Goal: Use online tool/utility: Utilize a website feature to perform a specific function

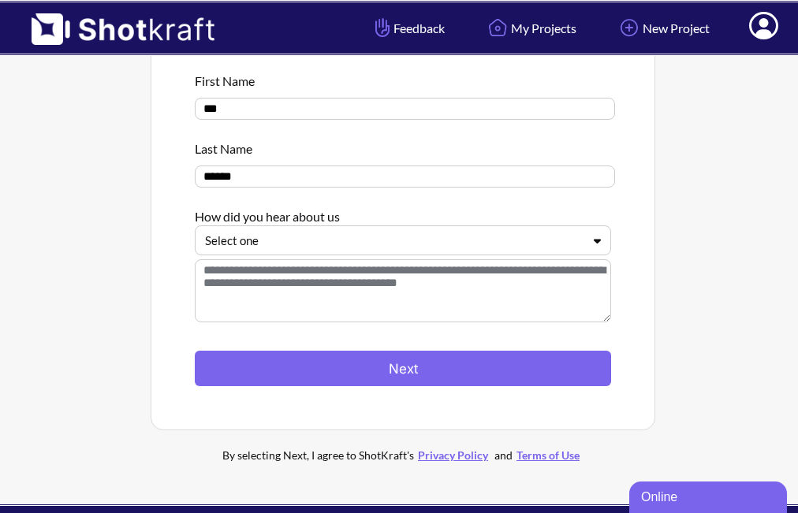
scroll to position [158, 0]
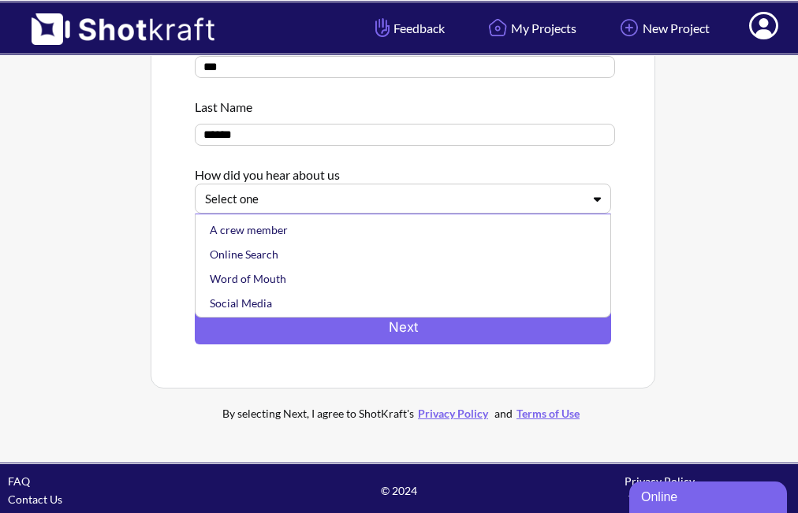
click at [591, 205] on icon at bounding box center [597, 199] width 23 height 12
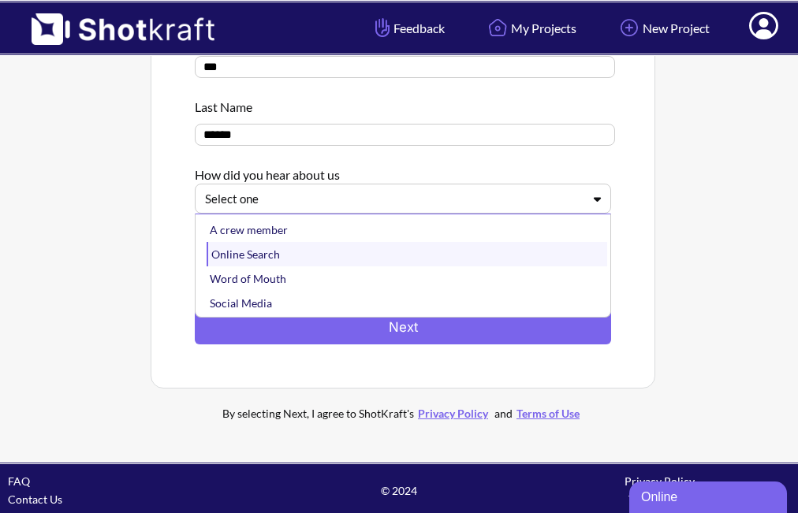
click at [289, 258] on div "Online Search" at bounding box center [407, 254] width 400 height 24
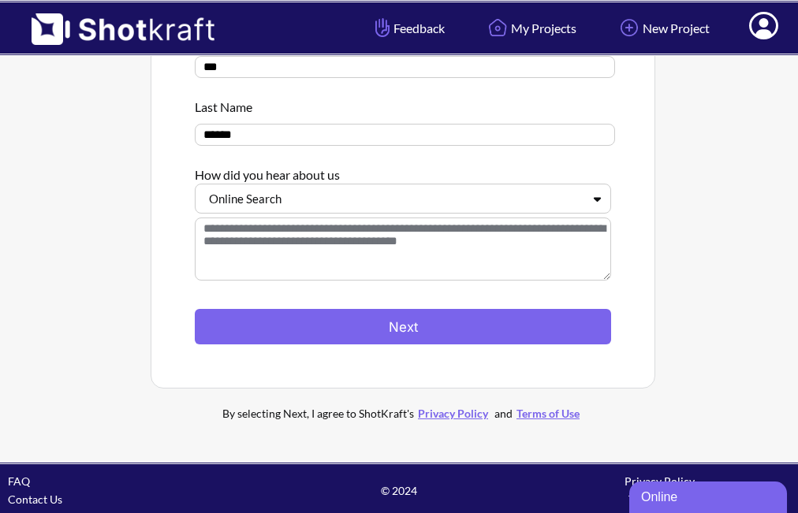
drag, startPoint x: 400, startPoint y: 332, endPoint x: 399, endPoint y: 270, distance: 61.5
click at [399, 273] on div "Let's get to know you First Name *** Last Name ****** How did you hear about us…" at bounding box center [403, 161] width 416 height 367
click at [397, 237] on textarea at bounding box center [403, 249] width 416 height 63
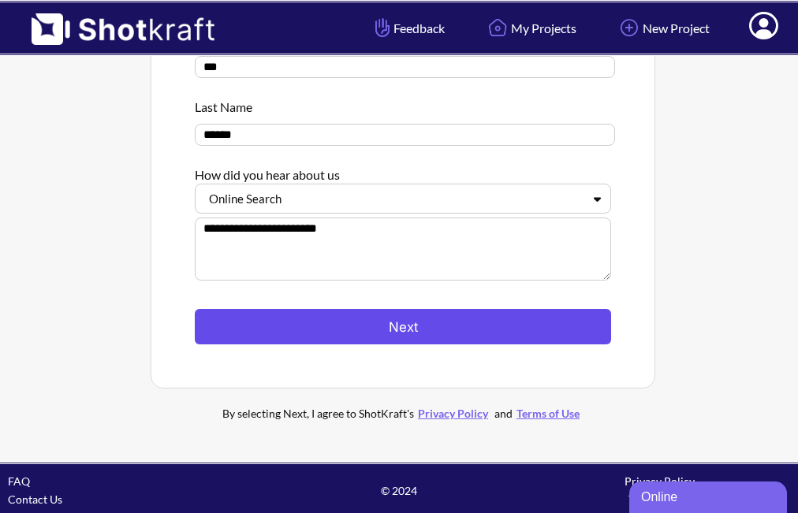
type textarea "**********"
click at [408, 327] on button "Next" at bounding box center [403, 326] width 416 height 35
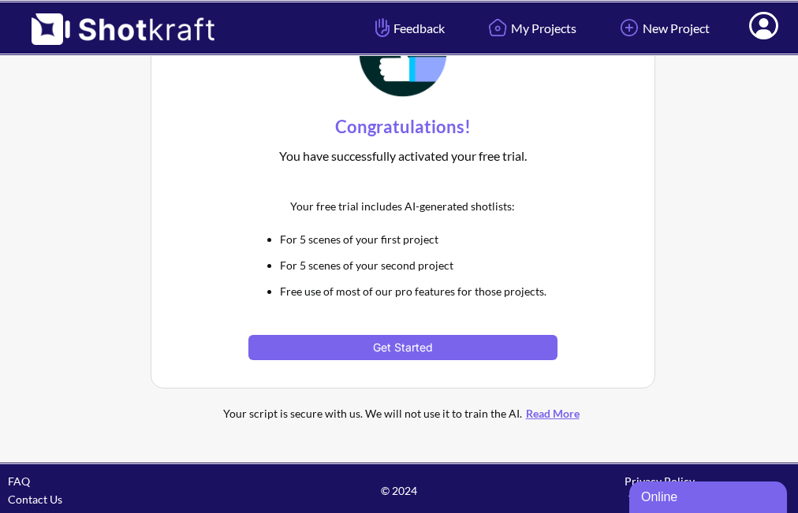
scroll to position [90, 0]
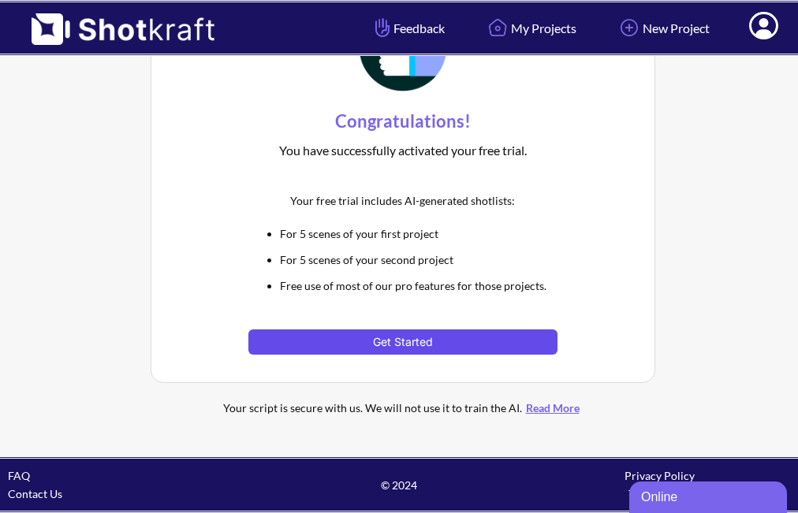
click at [375, 335] on button "Get Started" at bounding box center [402, 342] width 308 height 25
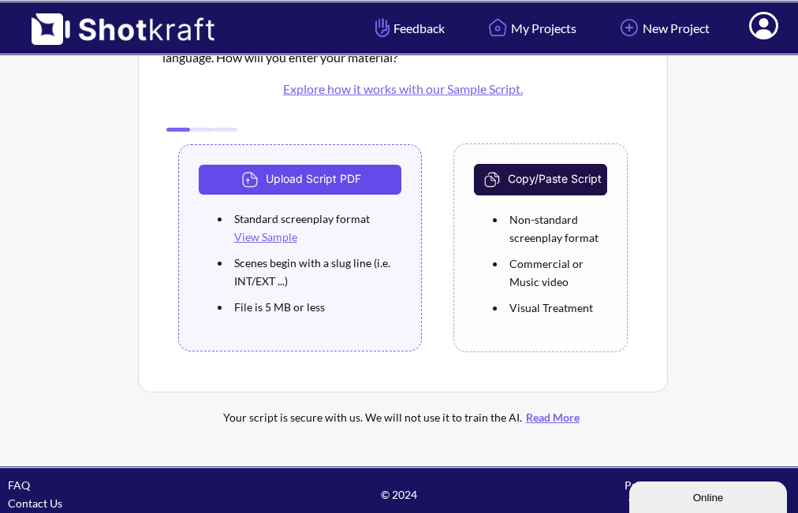
scroll to position [117, 0]
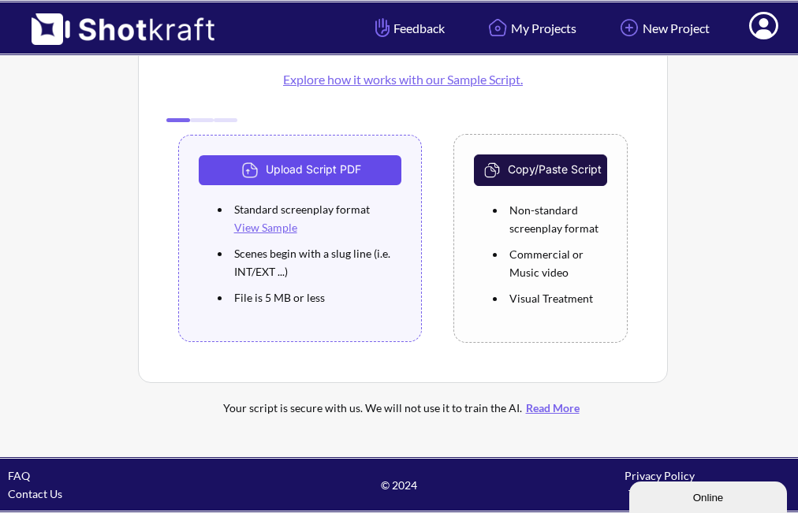
click at [302, 166] on button "Upload Script PDF" at bounding box center [300, 170] width 203 height 30
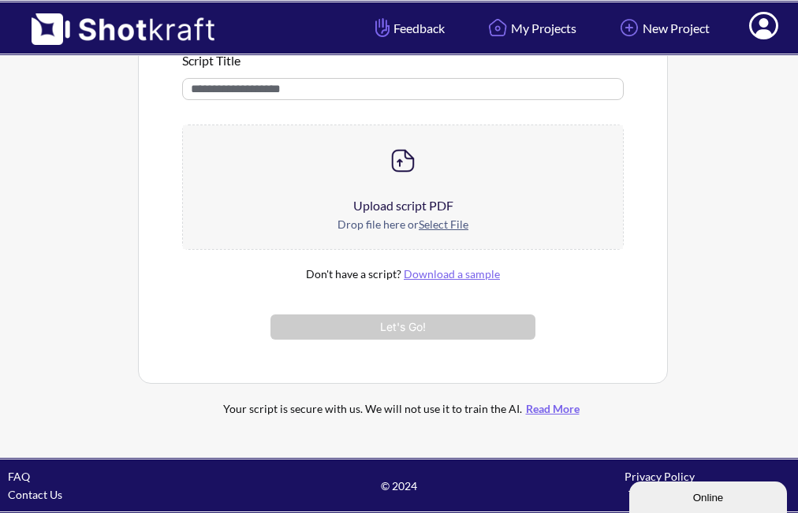
scroll to position [151, 0]
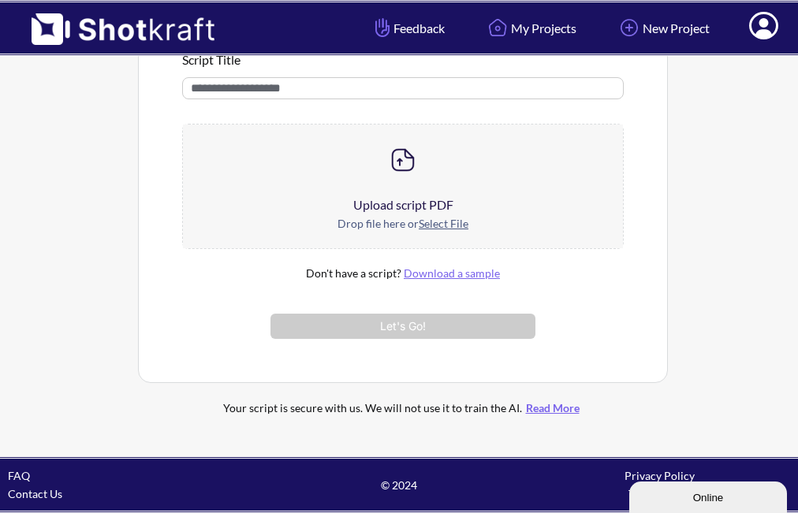
click at [395, 189] on div at bounding box center [403, 160] width 441 height 71
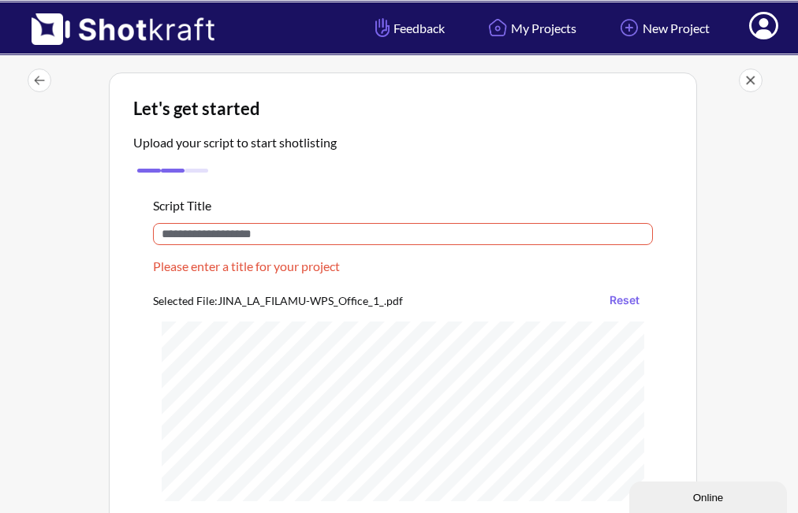
scroll to position [0, 0]
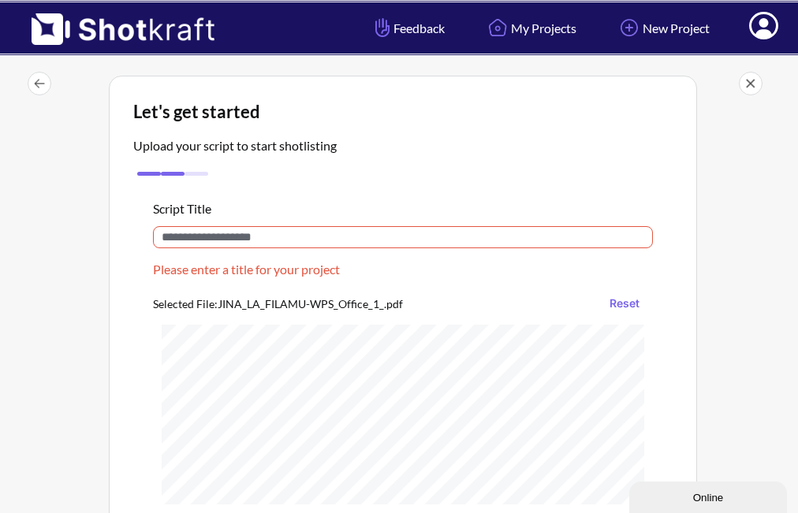
click at [315, 235] on input "text" at bounding box center [403, 237] width 500 height 22
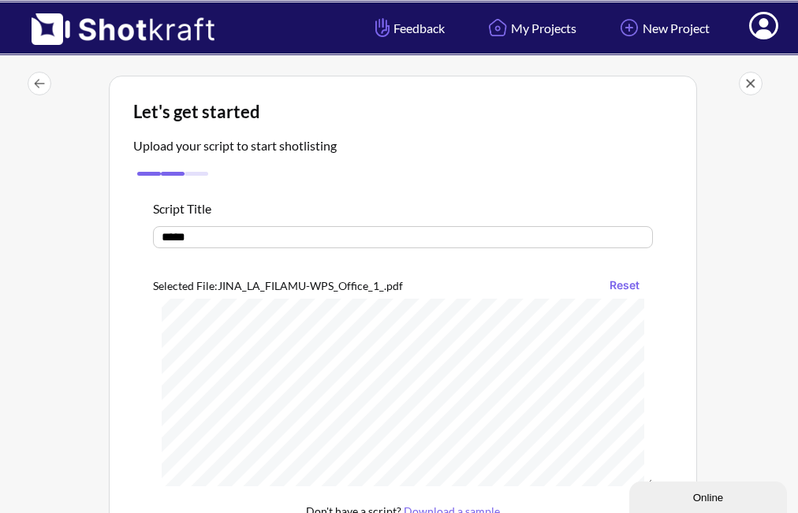
scroll to position [2786, 0]
type input "*****"
click at [658, 494] on div "Online" at bounding box center [708, 498] width 134 height 12
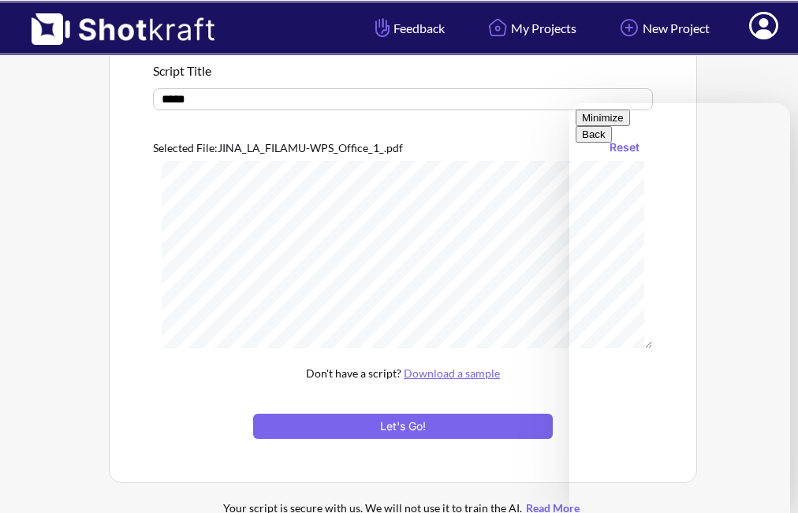
scroll to position [158, 0]
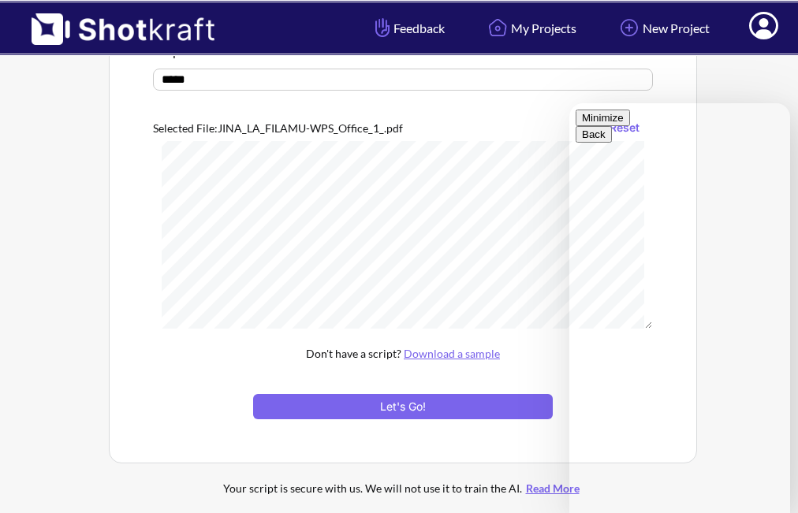
click at [630, 126] on button "Minimize" at bounding box center [603, 118] width 54 height 17
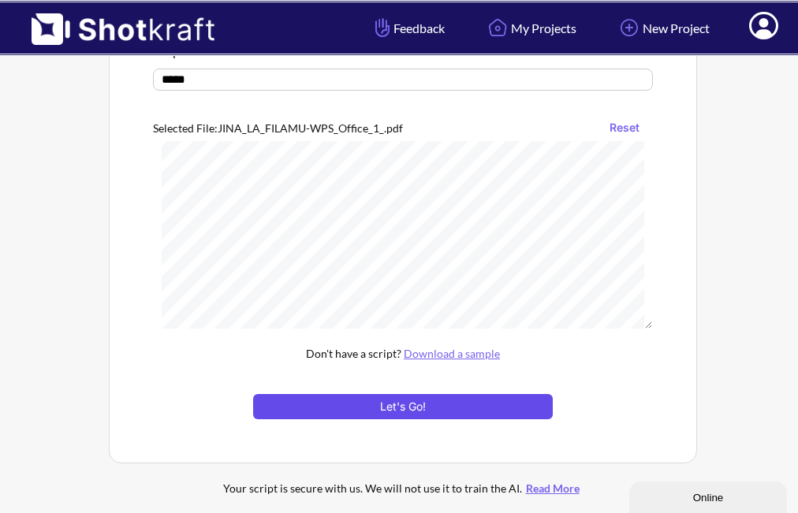
click at [409, 411] on button "Let's Go!" at bounding box center [403, 406] width 300 height 25
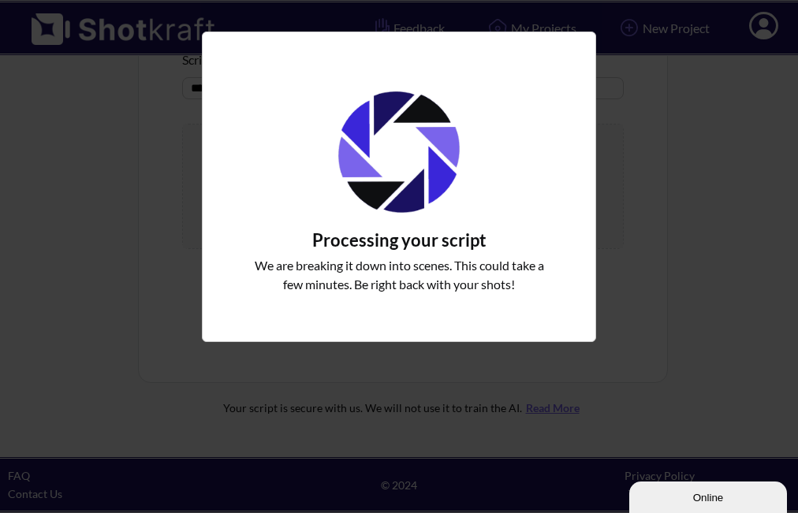
scroll to position [151, 0]
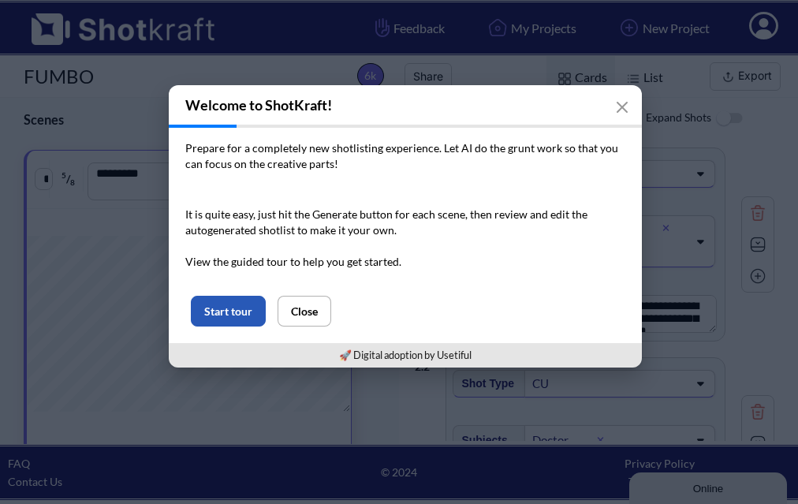
click at [230, 309] on button "Start tour" at bounding box center [228, 311] width 75 height 31
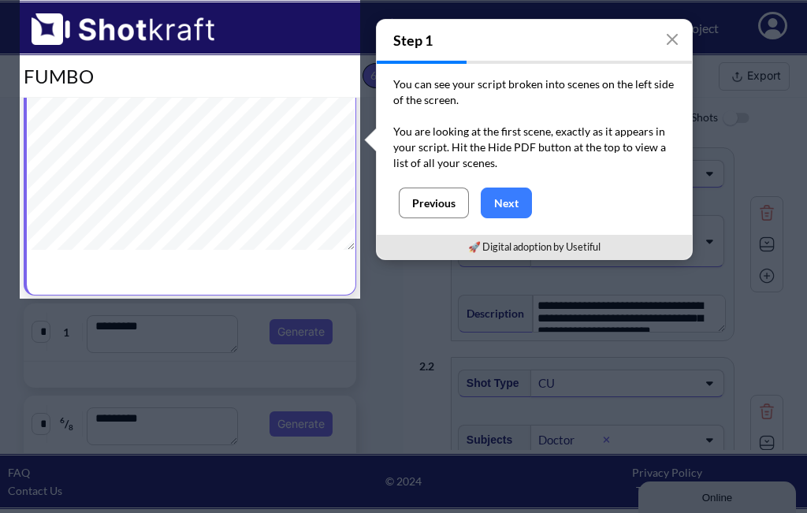
click at [414, 196] on button "Previous" at bounding box center [434, 203] width 70 height 31
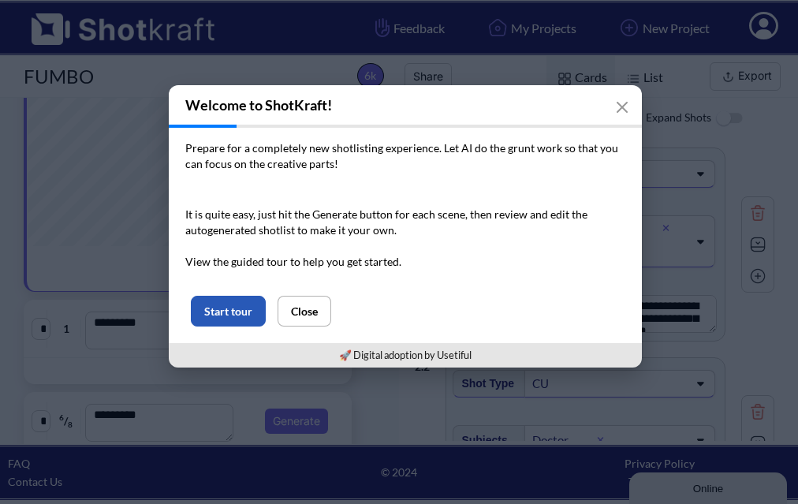
click at [227, 301] on button "Start tour" at bounding box center [228, 311] width 75 height 31
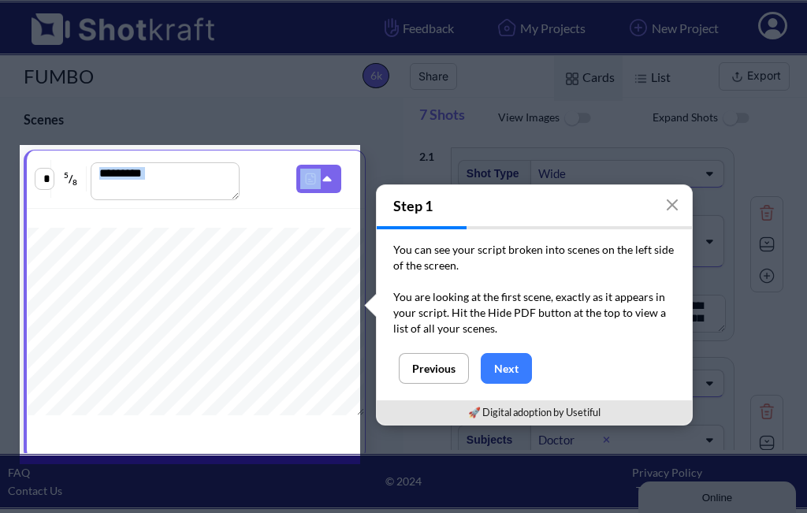
drag, startPoint x: 184, startPoint y: 158, endPoint x: 273, endPoint y: 166, distance: 88.7
click at [273, 166] on div "* 5 / 8 *********" at bounding box center [196, 179] width 322 height 42
click at [321, 177] on icon at bounding box center [329, 180] width 17 height 14
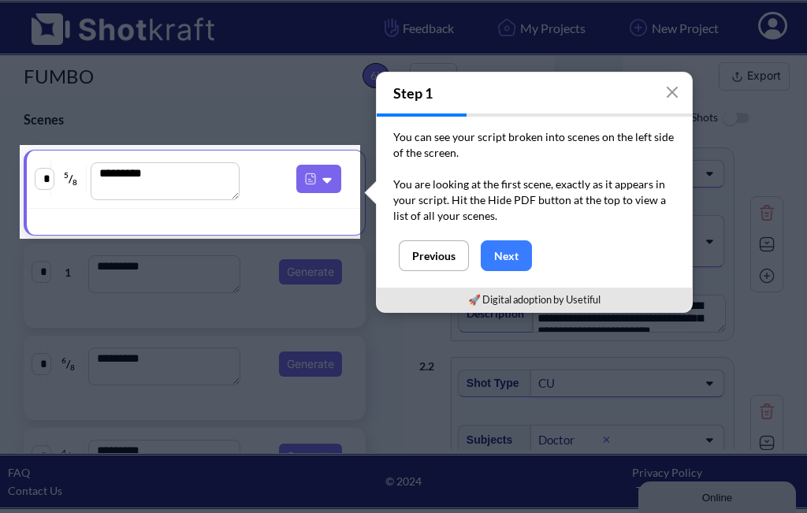
drag, startPoint x: 170, startPoint y: 152, endPoint x: 200, endPoint y: 186, distance: 45.8
click at [199, 185] on div "* 5 / 8 *********" at bounding box center [196, 180] width 338 height 58
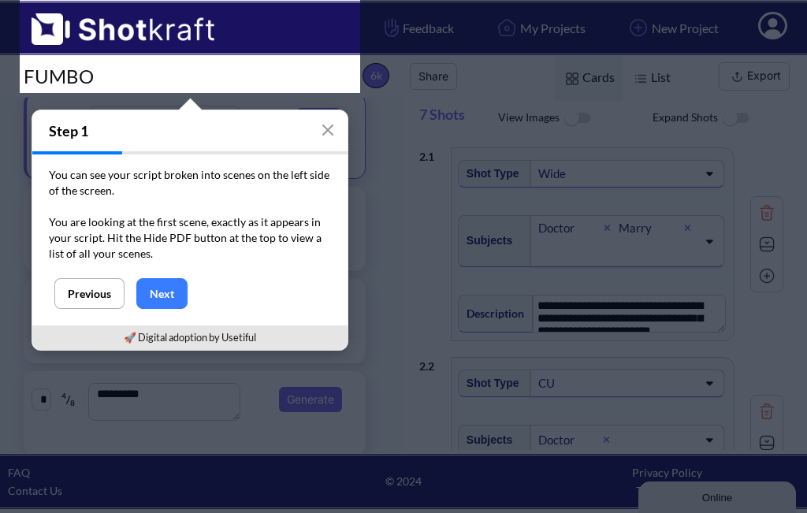
scroll to position [315, 0]
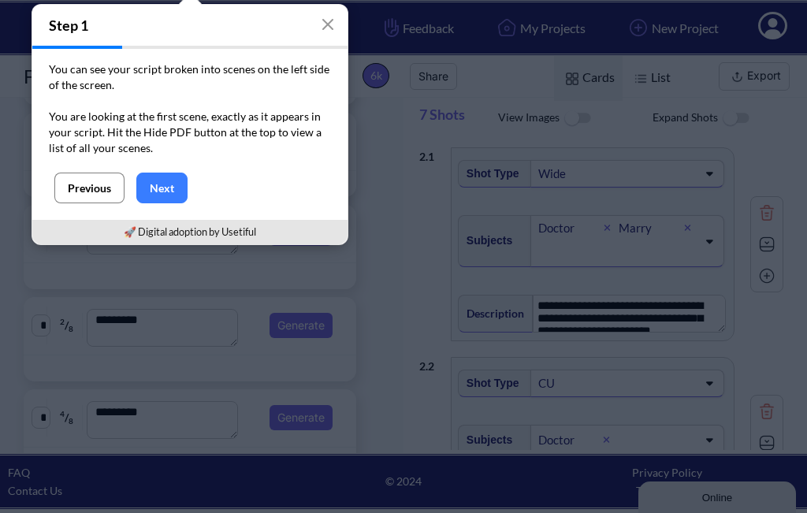
click at [93, 181] on button "Previous" at bounding box center [89, 188] width 70 height 31
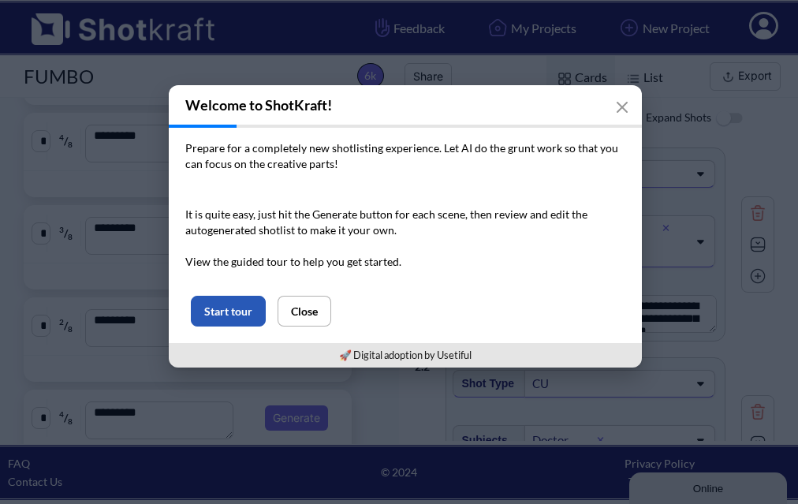
click at [228, 311] on button "Start tour" at bounding box center [228, 311] width 75 height 31
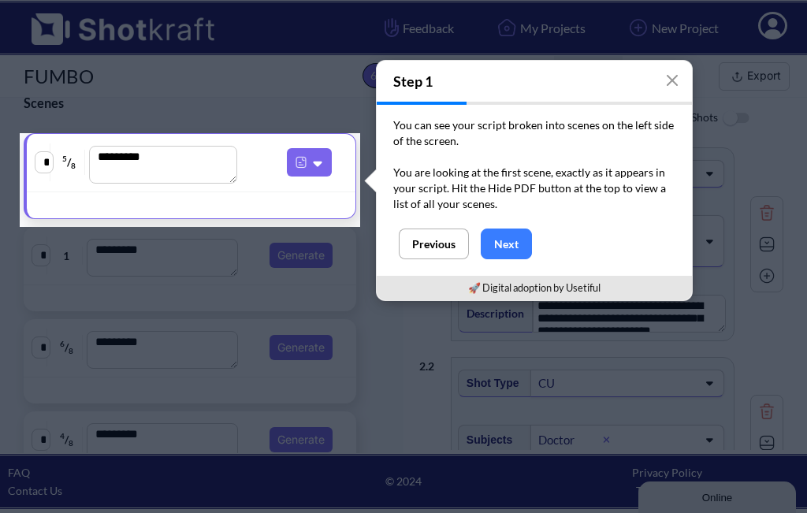
scroll to position [0, 0]
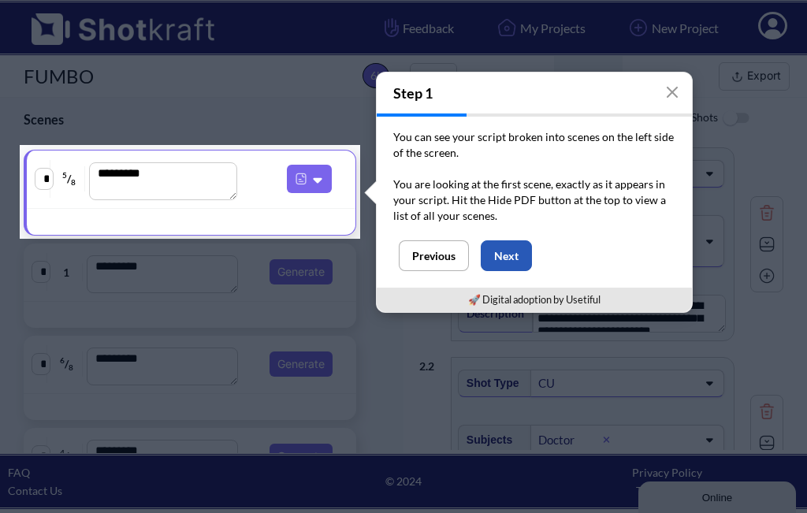
click at [504, 253] on button "Next" at bounding box center [506, 255] width 51 height 31
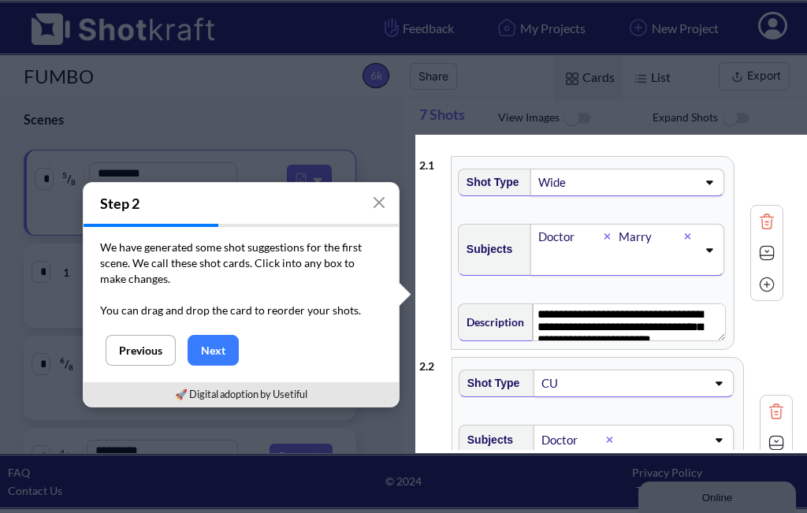
drag, startPoint x: 489, startPoint y: 222, endPoint x: 489, endPoint y: 255, distance: 33.1
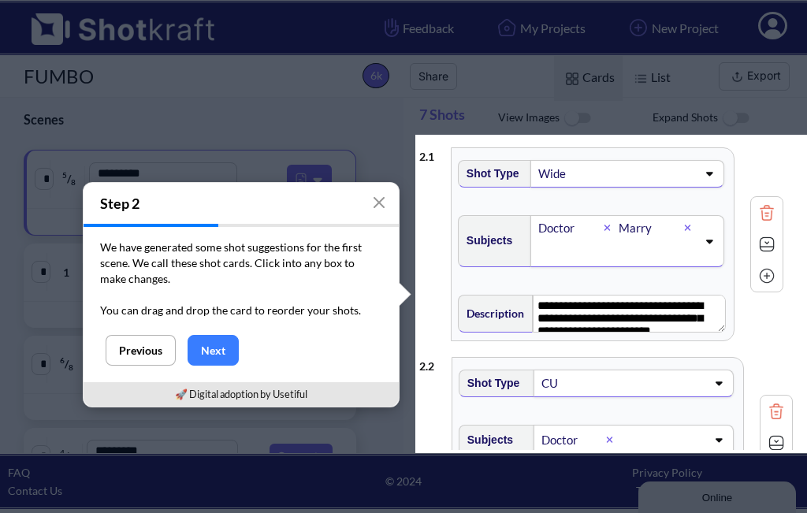
click at [489, 255] on div "**********" at bounding box center [606, 234] width 374 height 188
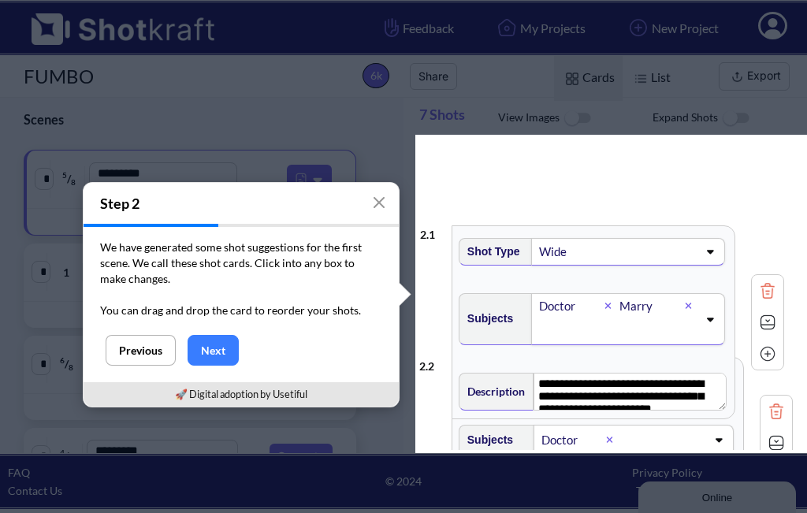
drag, startPoint x: 491, startPoint y: 199, endPoint x: 492, endPoint y: 278, distance: 78.8
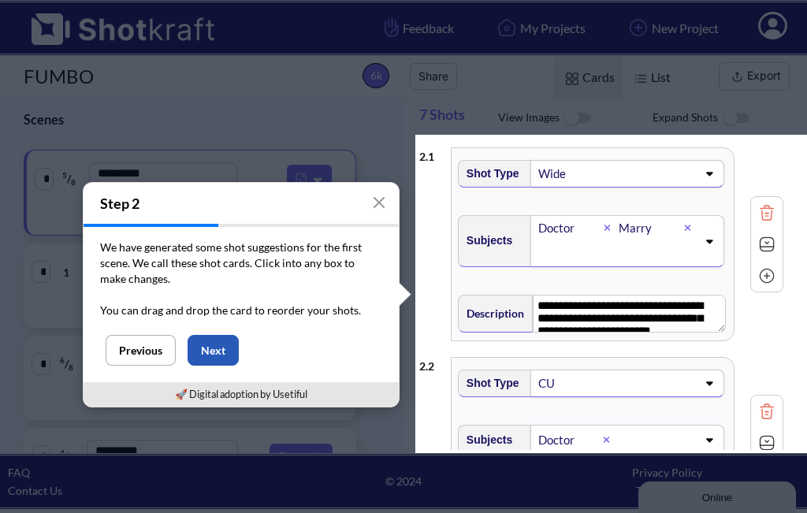
click at [219, 348] on button "Next" at bounding box center [213, 350] width 51 height 31
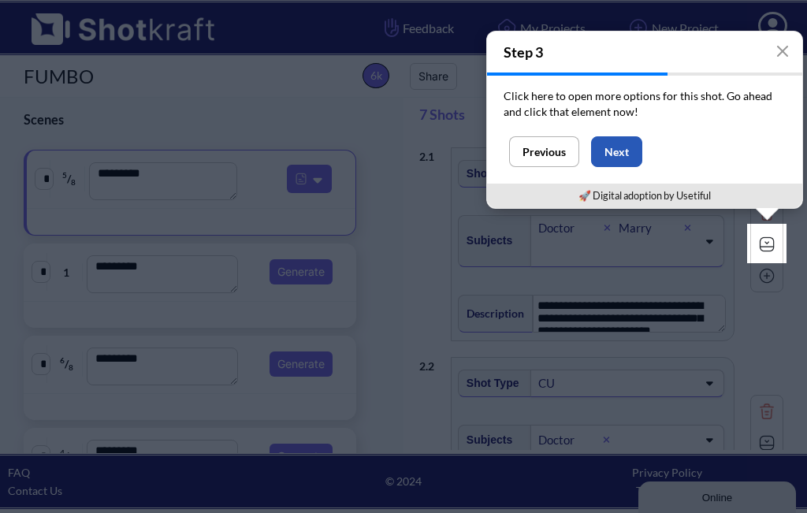
click at [603, 155] on button "Next" at bounding box center [616, 151] width 51 height 31
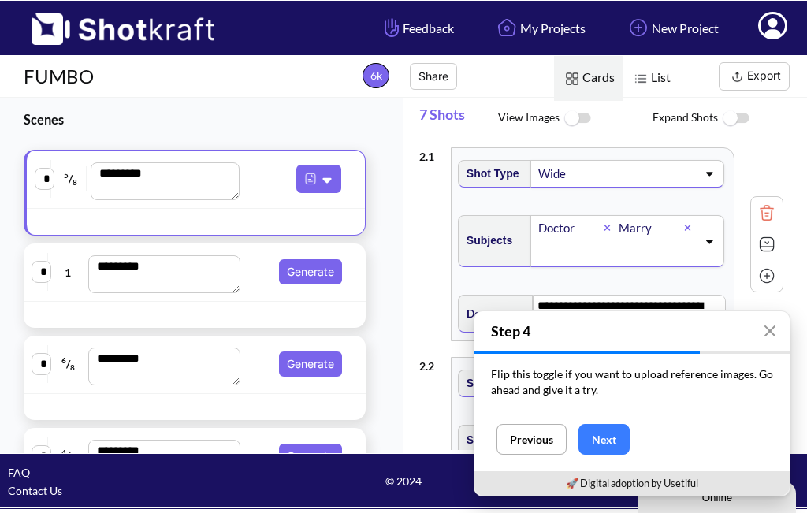
scroll to position [79, 0]
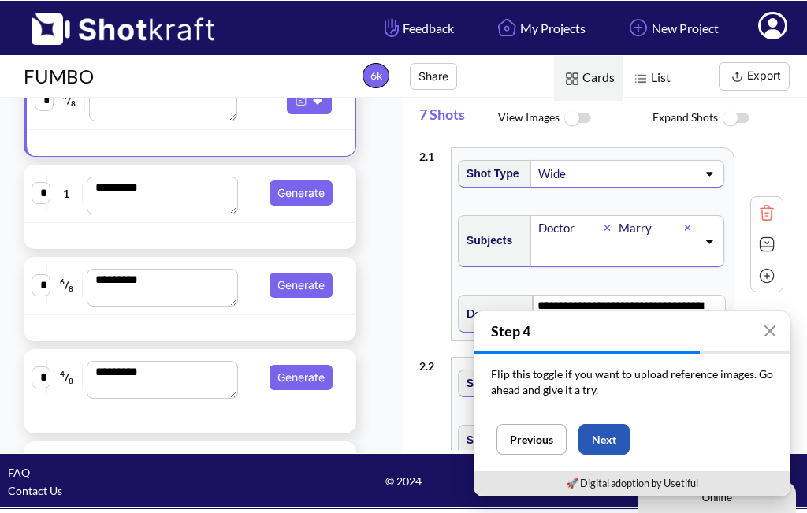
click at [609, 436] on button "Next" at bounding box center [604, 439] width 51 height 31
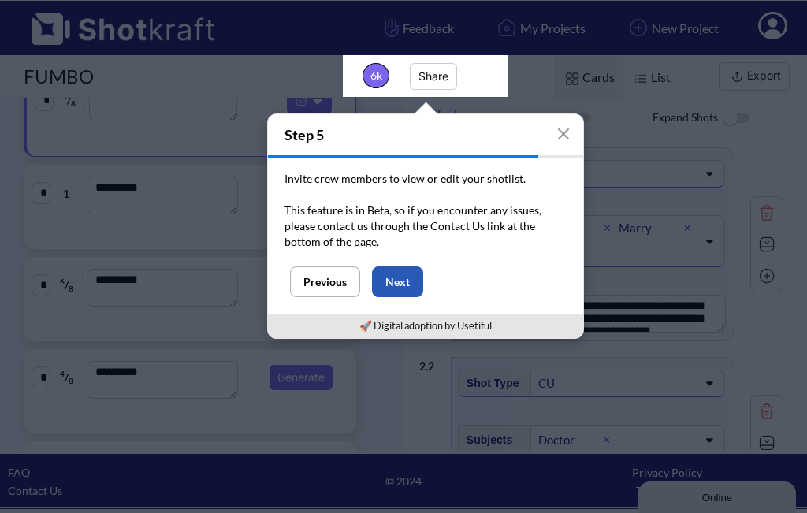
click at [396, 278] on button "Next" at bounding box center [397, 281] width 51 height 31
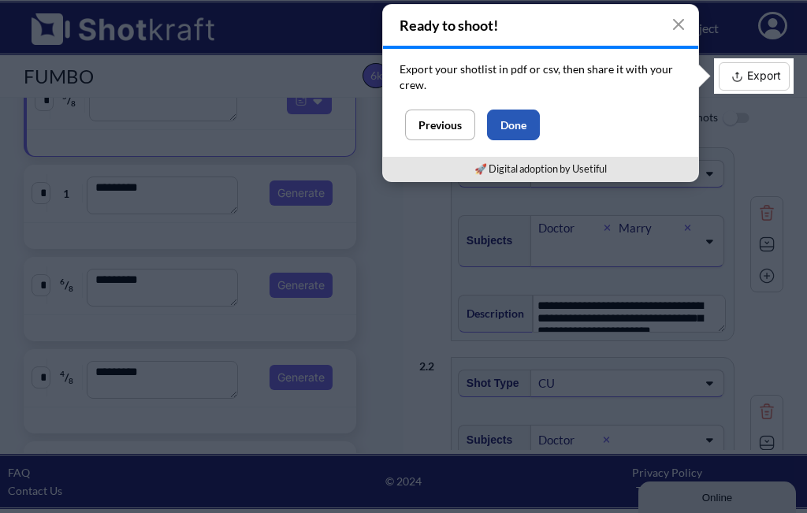
click at [515, 129] on button "Done" at bounding box center [513, 125] width 53 height 31
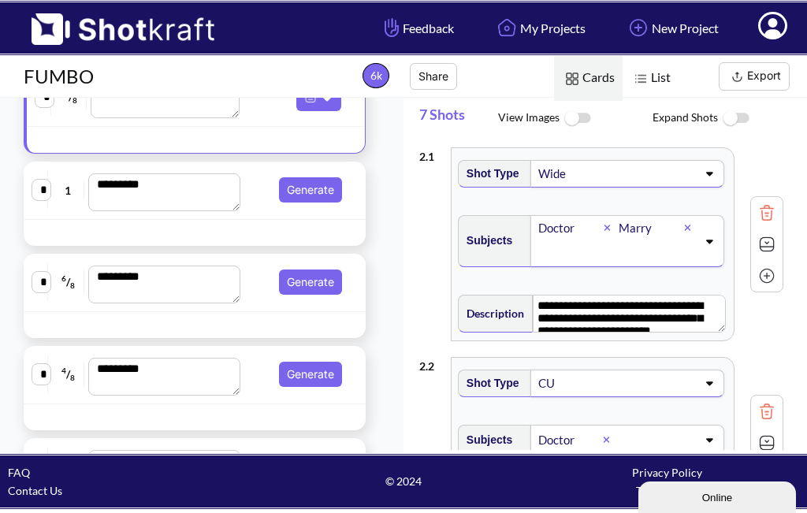
scroll to position [0, 0]
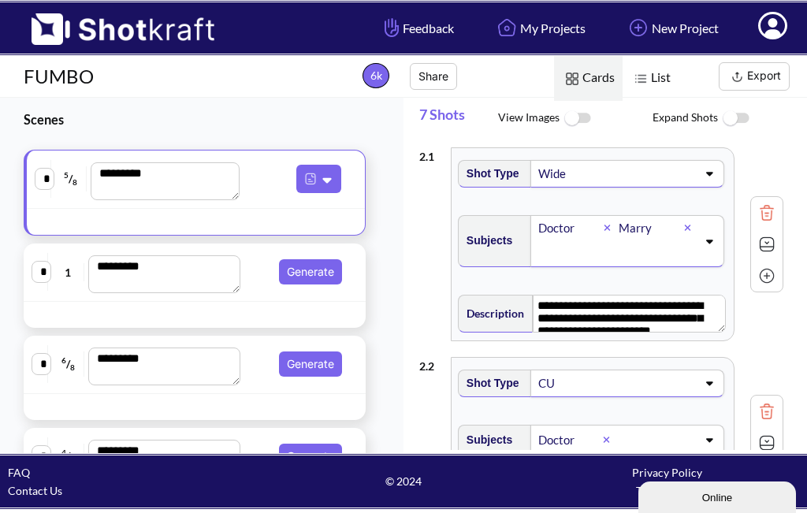
click at [185, 177] on textarea "*********" at bounding box center [165, 181] width 148 height 38
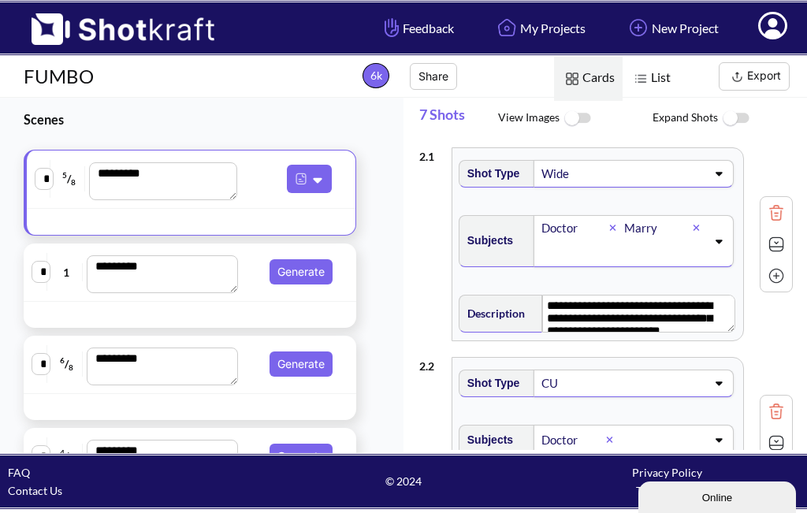
click at [482, 321] on span "Description" at bounding box center [492, 313] width 65 height 26
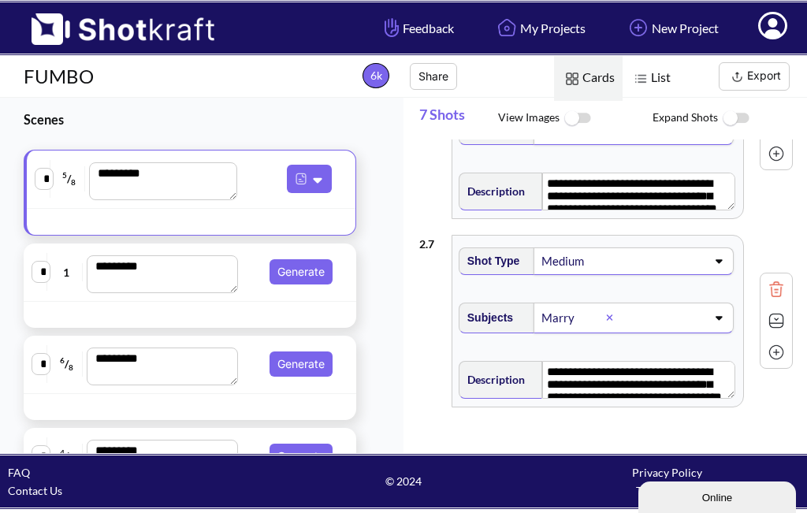
scroll to position [1157, 0]
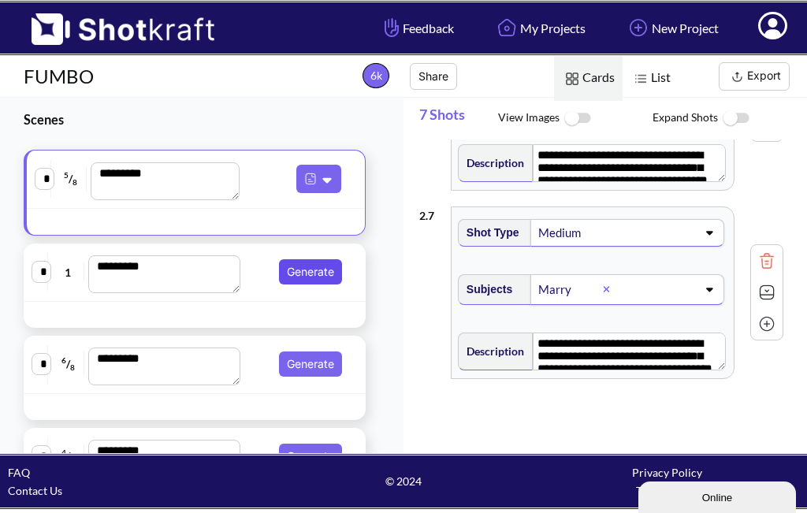
click at [300, 270] on button "Generate" at bounding box center [310, 271] width 63 height 25
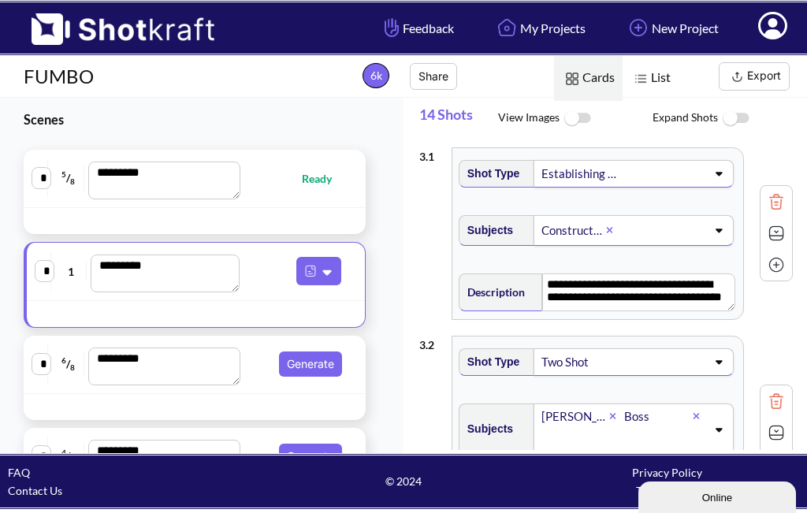
click at [708, 170] on icon at bounding box center [718, 173] width 21 height 11
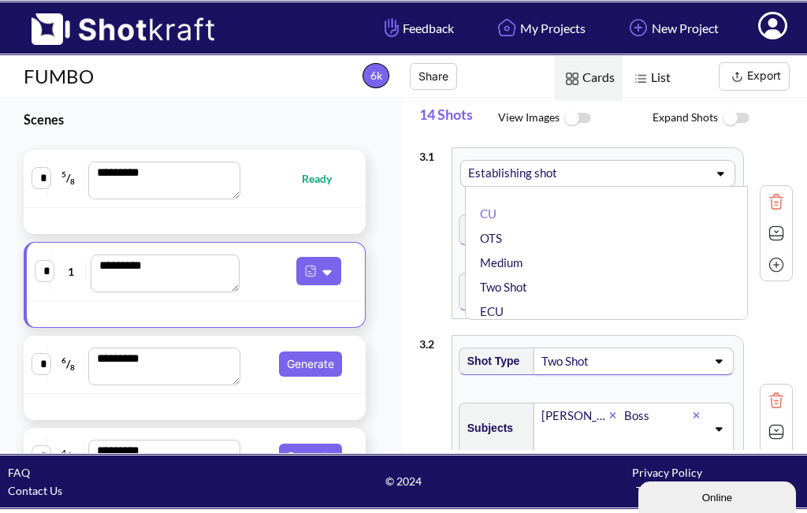
click at [710, 170] on icon at bounding box center [720, 173] width 21 height 11
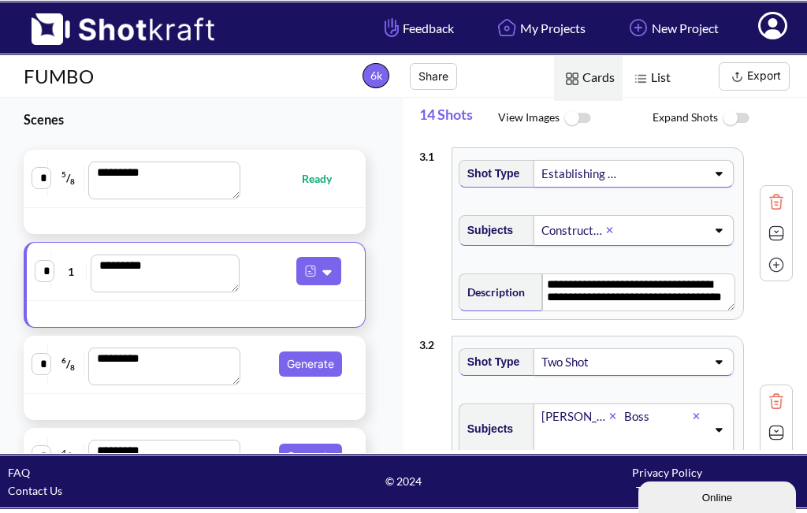
click at [711, 233] on icon at bounding box center [718, 230] width 21 height 11
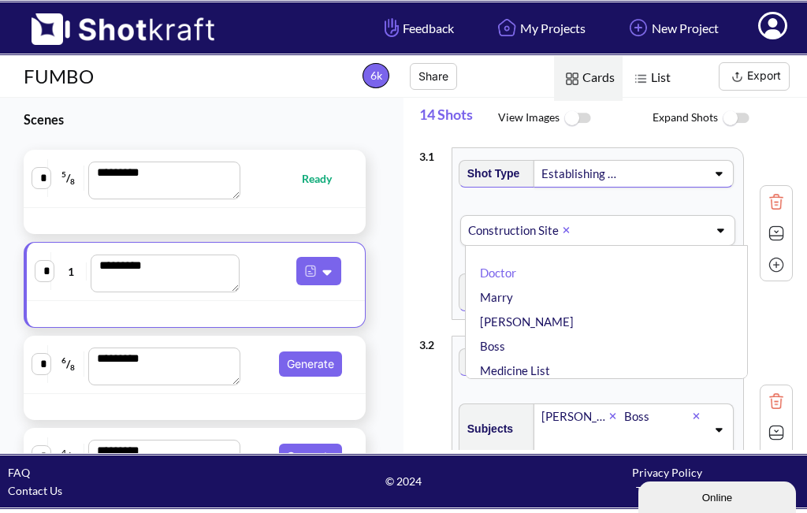
click at [717, 233] on icon at bounding box center [720, 231] width 7 height 4
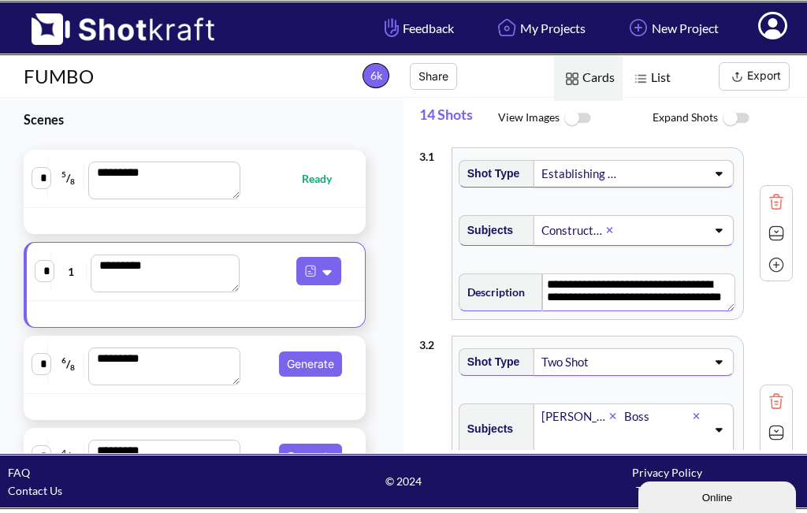
scroll to position [14, 0]
click at [706, 368] on div "Two Shot" at bounding box center [634, 362] width 200 height 28
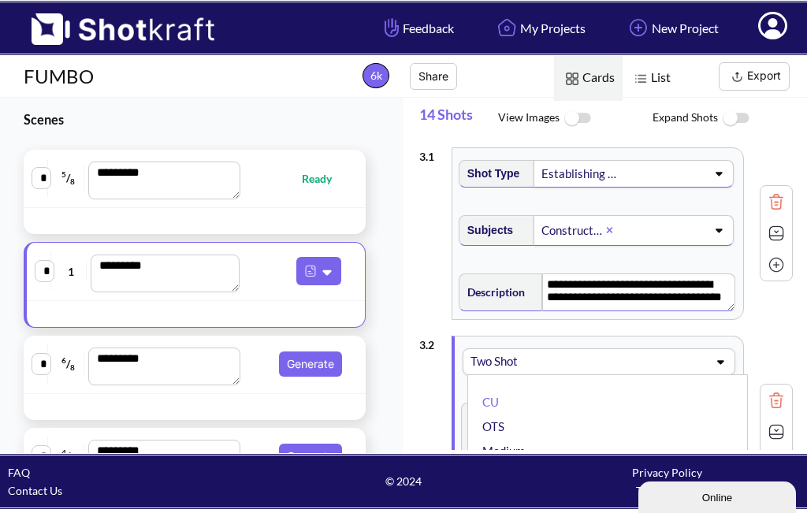
click at [710, 363] on icon at bounding box center [720, 361] width 21 height 11
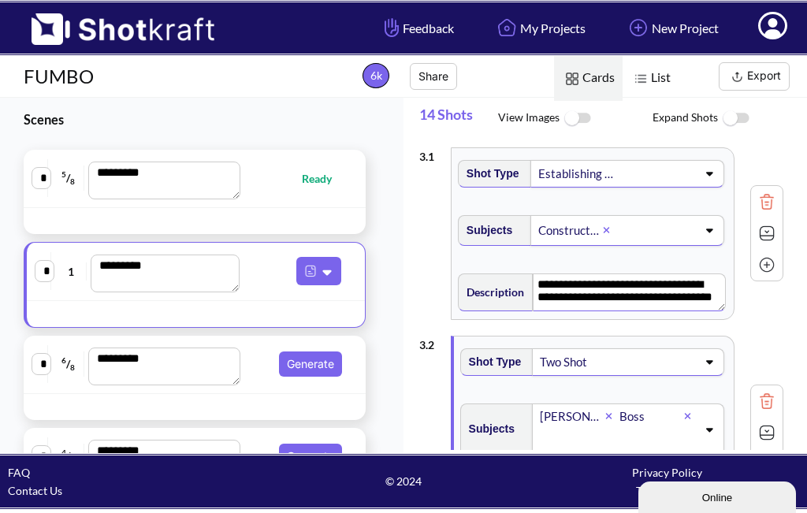
scroll to position [79, 0]
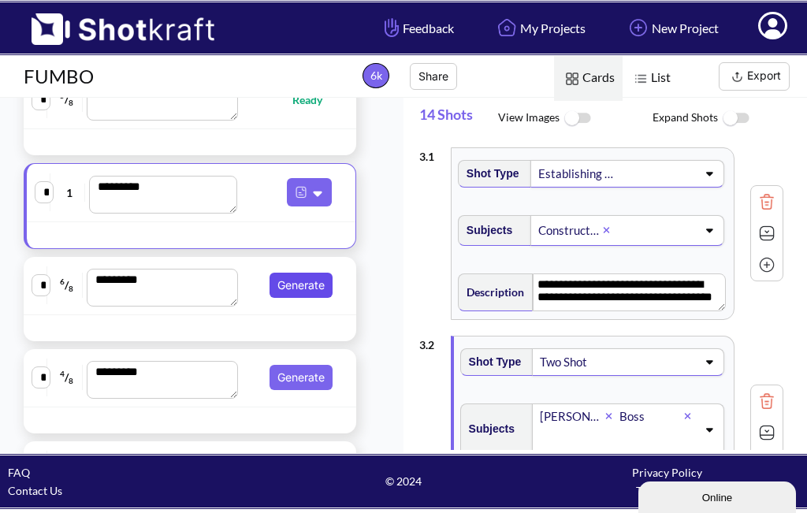
click at [301, 282] on button "Generate" at bounding box center [301, 285] width 63 height 25
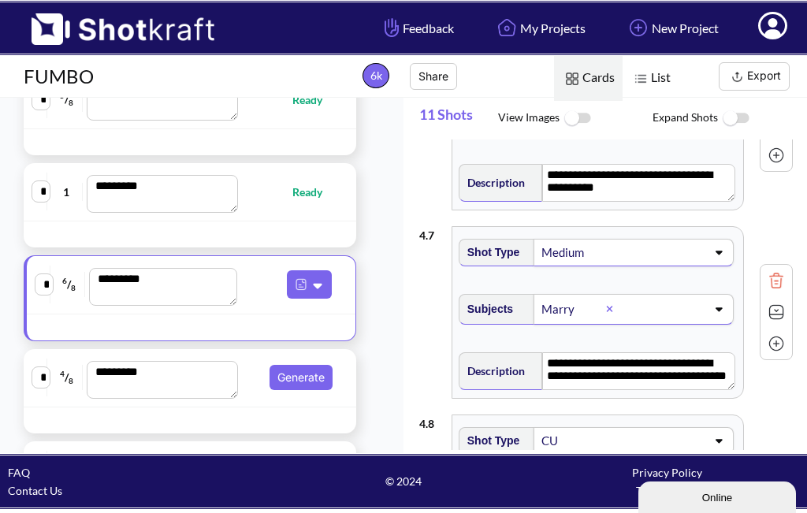
scroll to position [1183, 0]
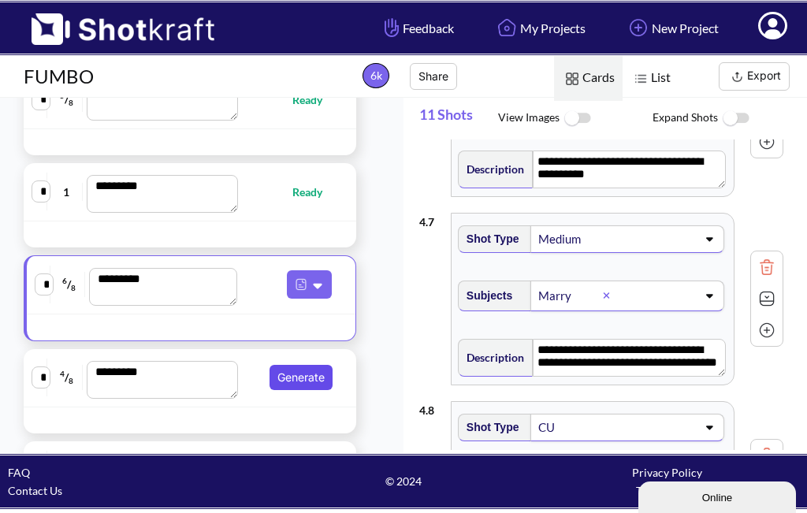
click at [301, 377] on button "Generate" at bounding box center [301, 377] width 63 height 25
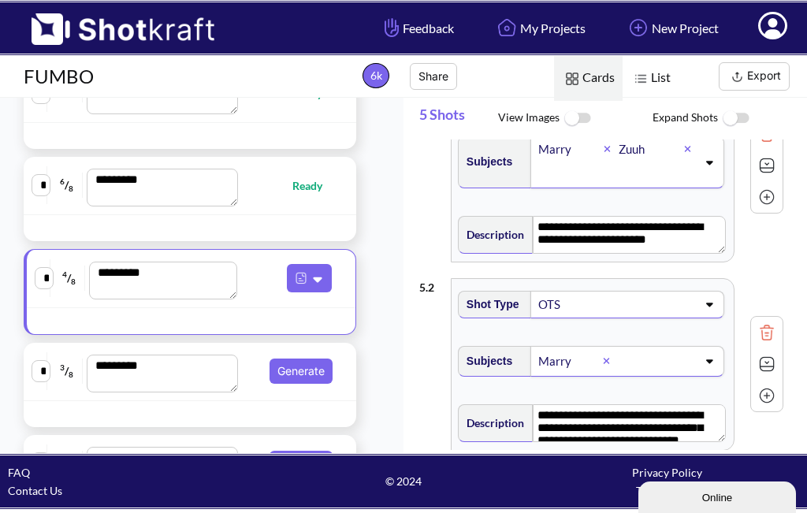
scroll to position [147, 0]
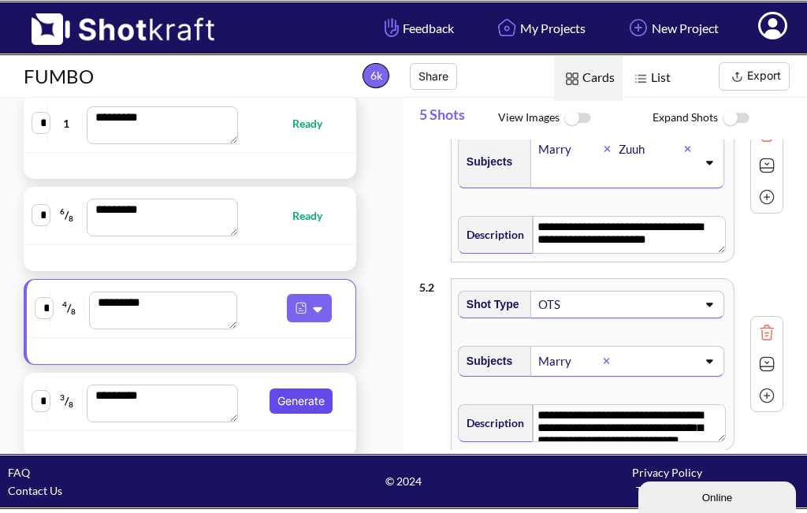
click at [298, 401] on button "Generate" at bounding box center [301, 401] width 63 height 25
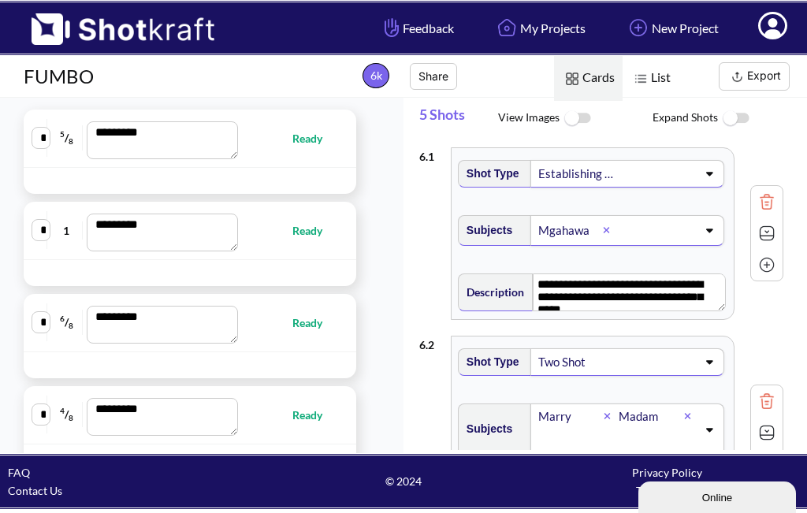
scroll to position [0, 0]
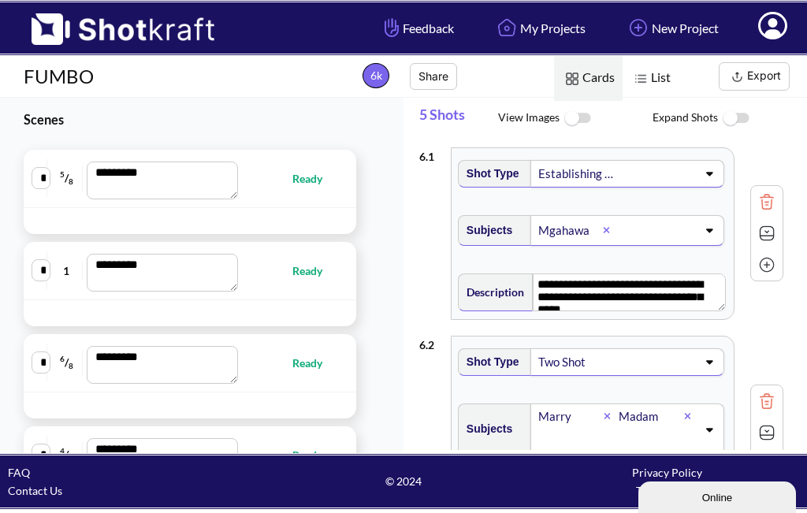
click at [220, 186] on textarea "*********" at bounding box center [162, 181] width 151 height 38
type textarea "**********"
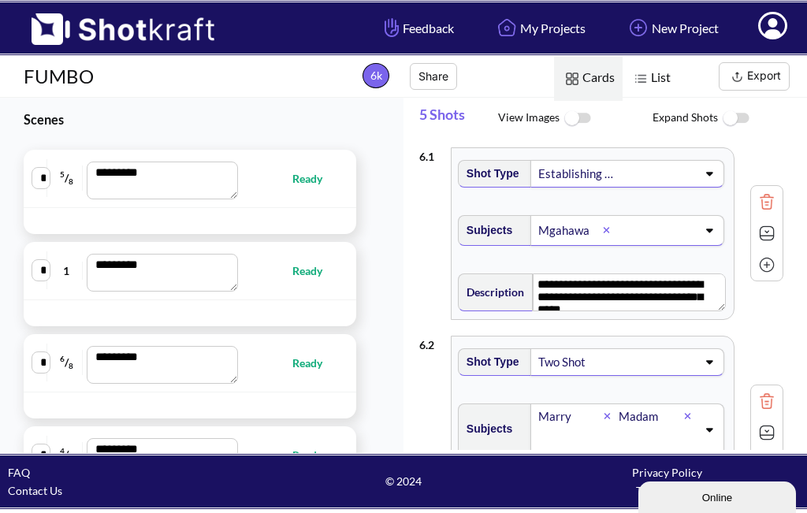
type textarea "**********"
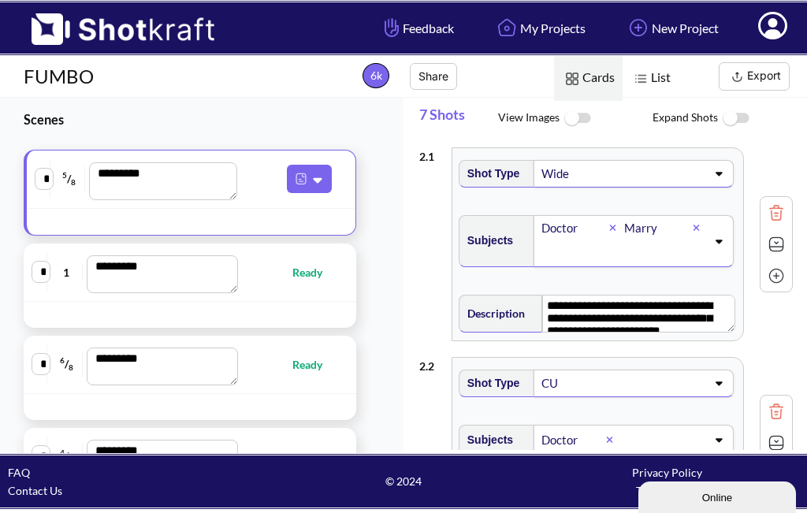
click at [708, 181] on div "Wide" at bounding box center [634, 174] width 200 height 28
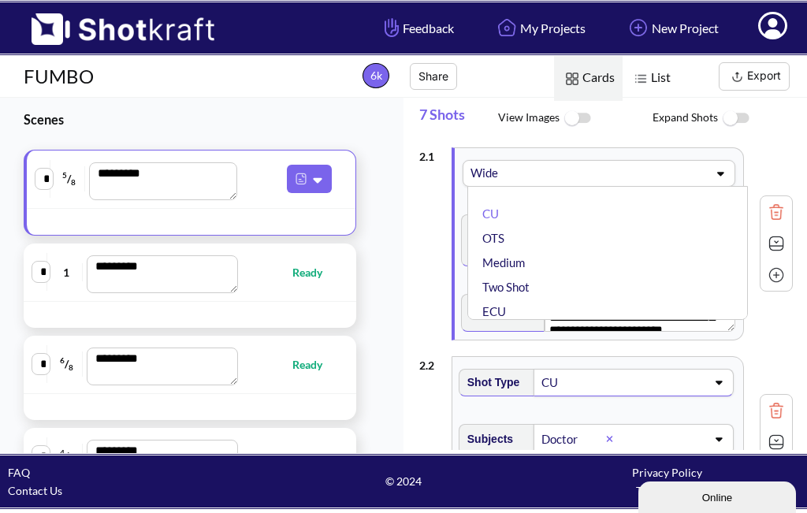
click at [708, 181] on div "Wide CU OTS Medium Two Shot ECU Wide ✔ Master shot Cowboy Insert POV Full Shot …" at bounding box center [599, 173] width 273 height 27
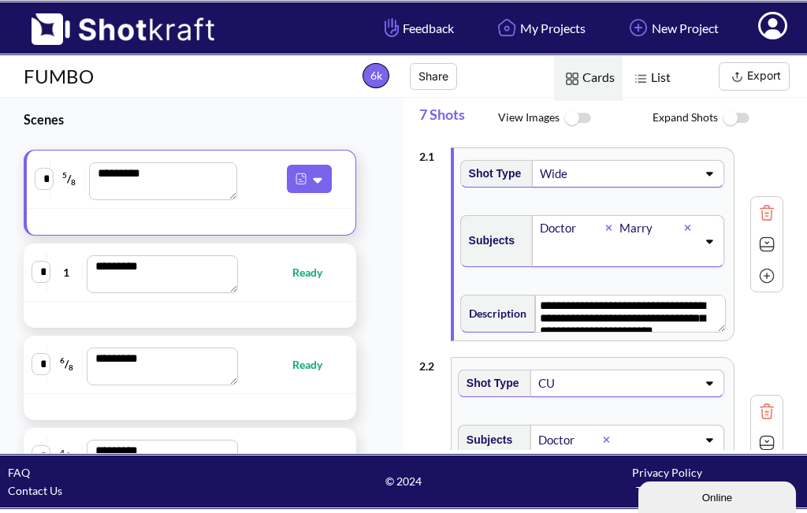
click at [577, 114] on img at bounding box center [577, 119] width 35 height 34
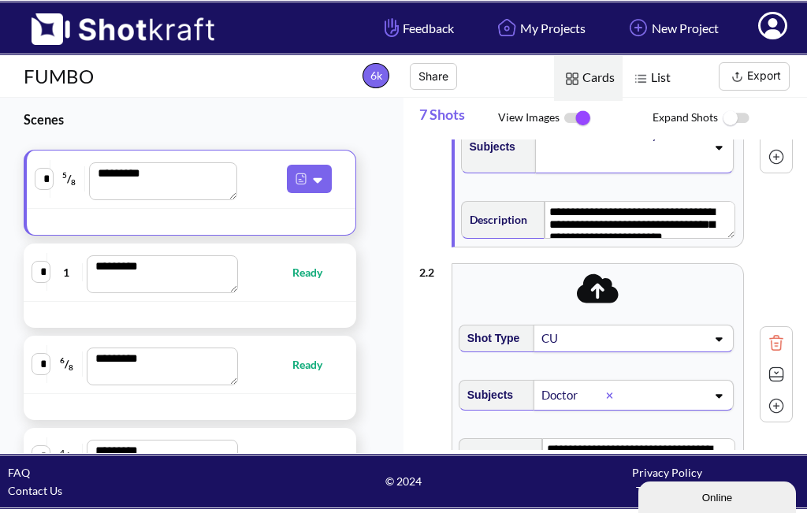
scroll to position [79, 0]
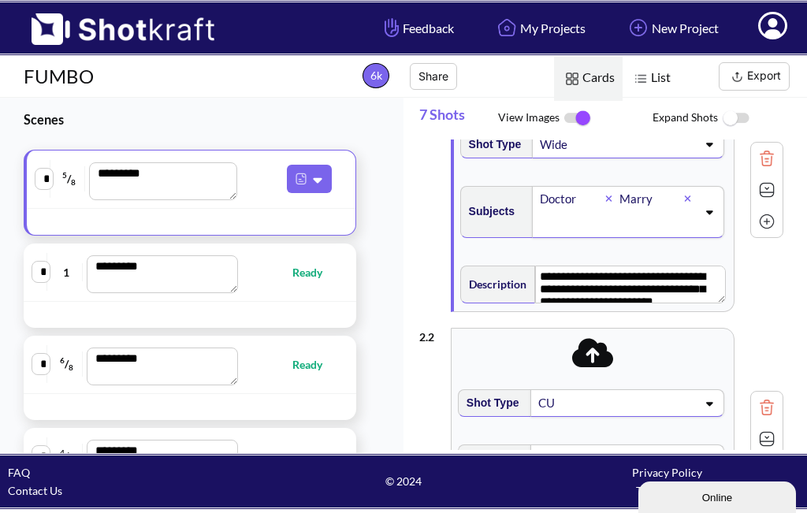
click at [743, 116] on img at bounding box center [735, 119] width 35 height 34
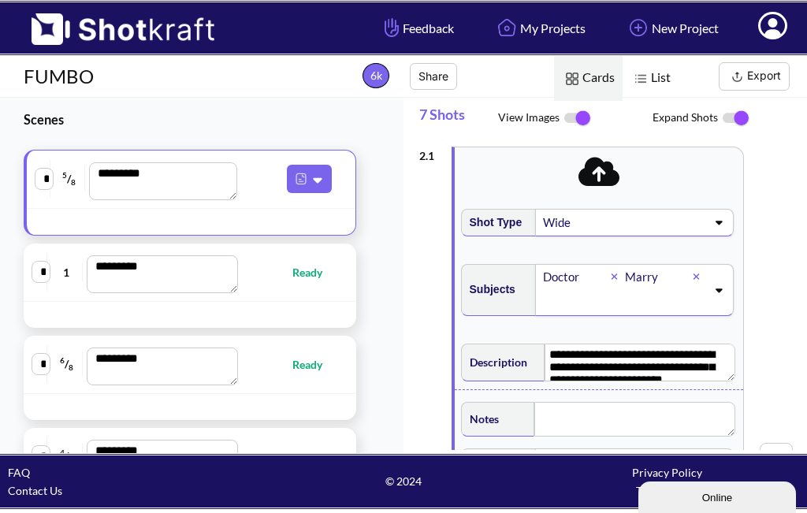
scroll to position [0, 0]
click at [598, 173] on icon at bounding box center [600, 172] width 42 height 33
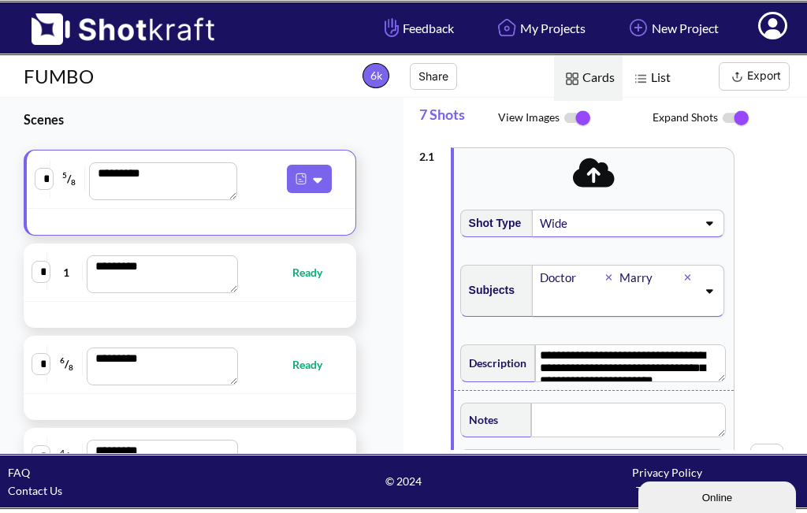
click at [664, 75] on span "List" at bounding box center [651, 78] width 56 height 45
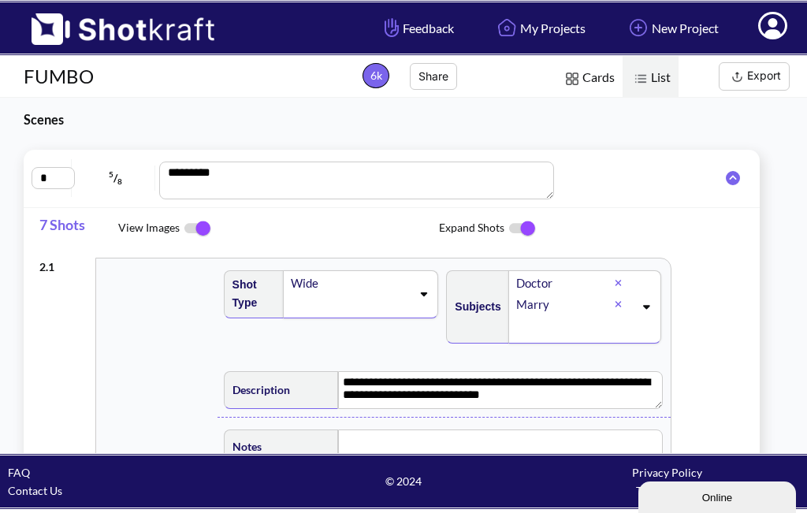
click at [768, 77] on button "Export" at bounding box center [754, 76] width 71 height 28
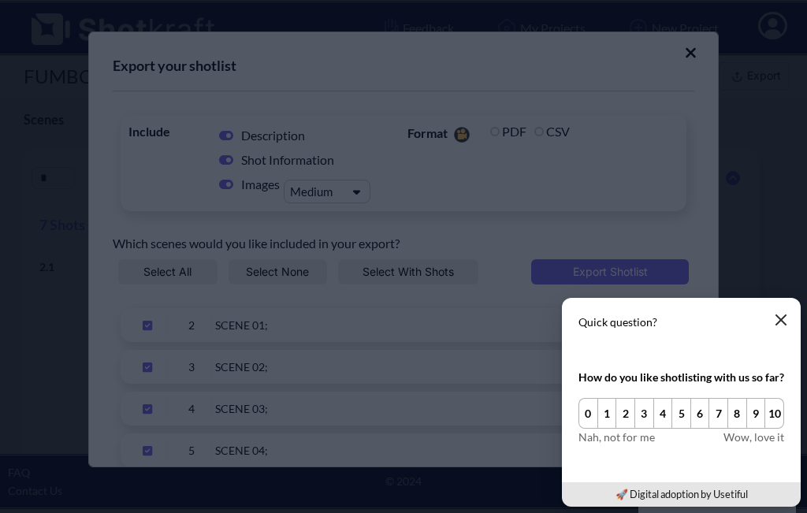
click at [778, 319] on icon "button" at bounding box center [781, 320] width 13 height 13
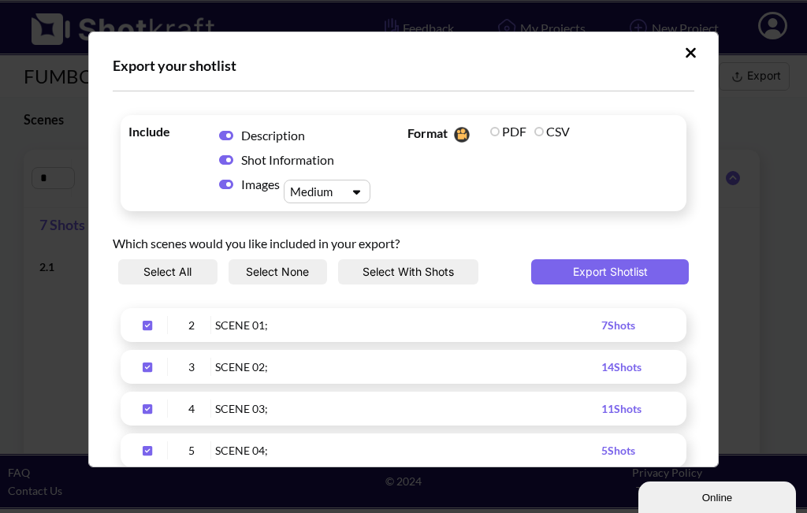
click at [181, 277] on button "Select All" at bounding box center [167, 271] width 99 height 25
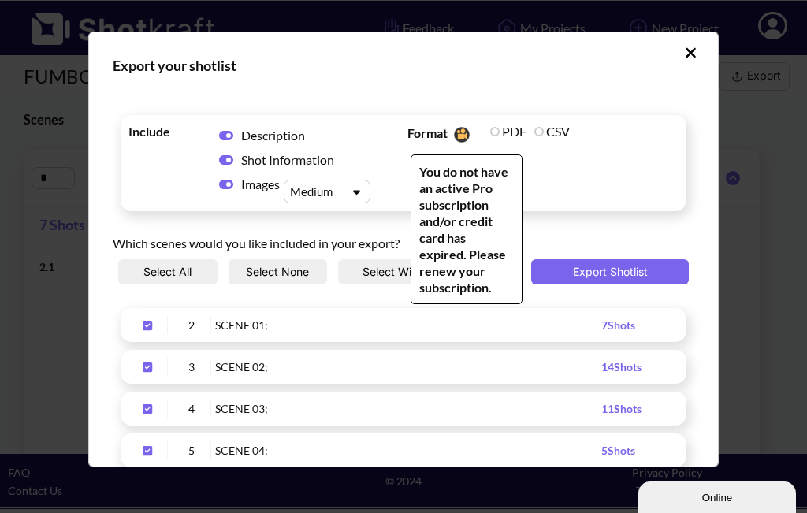
click at [490, 132] on label "PDF" at bounding box center [508, 131] width 36 height 15
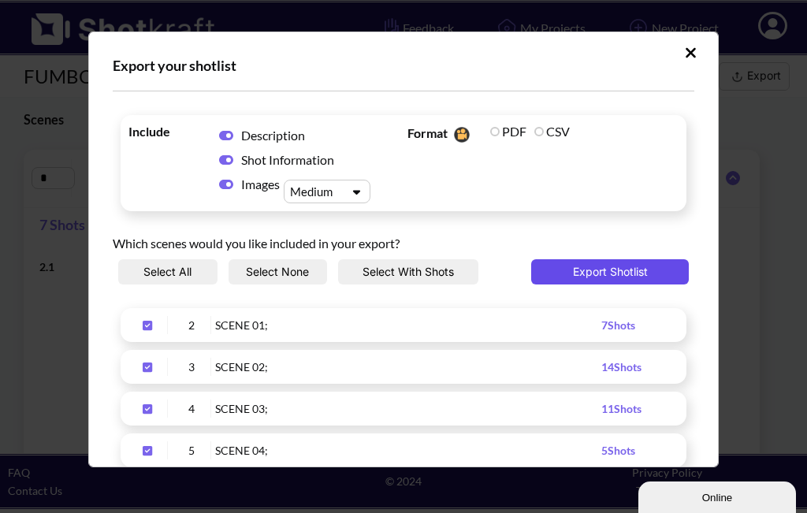
click at [602, 266] on button "Export Shotlist" at bounding box center [610, 271] width 158 height 25
